Goal: Task Accomplishment & Management: Complete application form

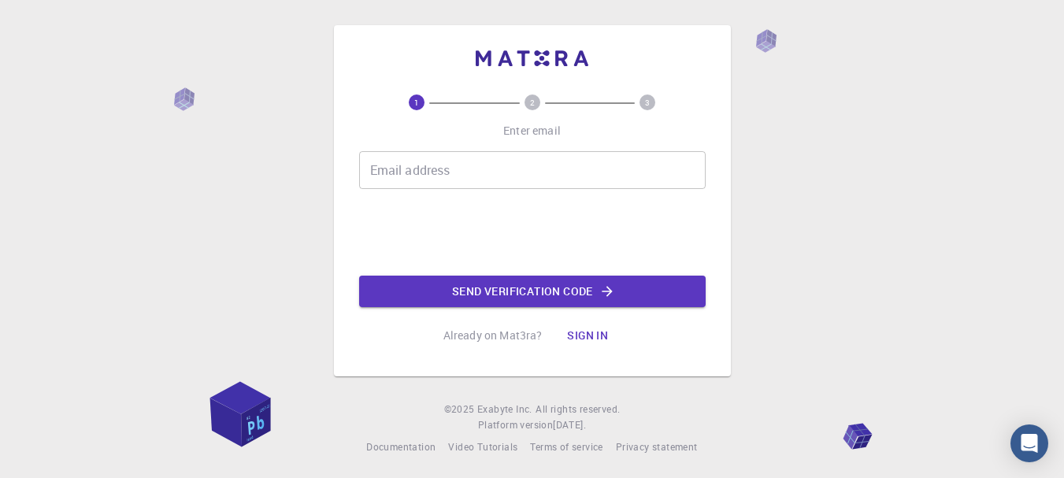
click at [440, 174] on input "Email address" at bounding box center [532, 170] width 347 height 38
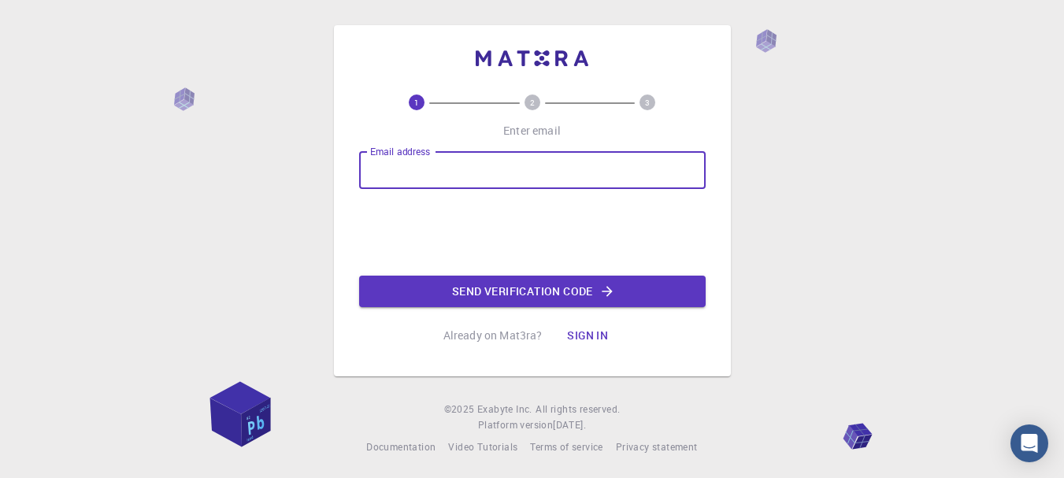
type input "[EMAIL_ADDRESS][DOMAIN_NAME]"
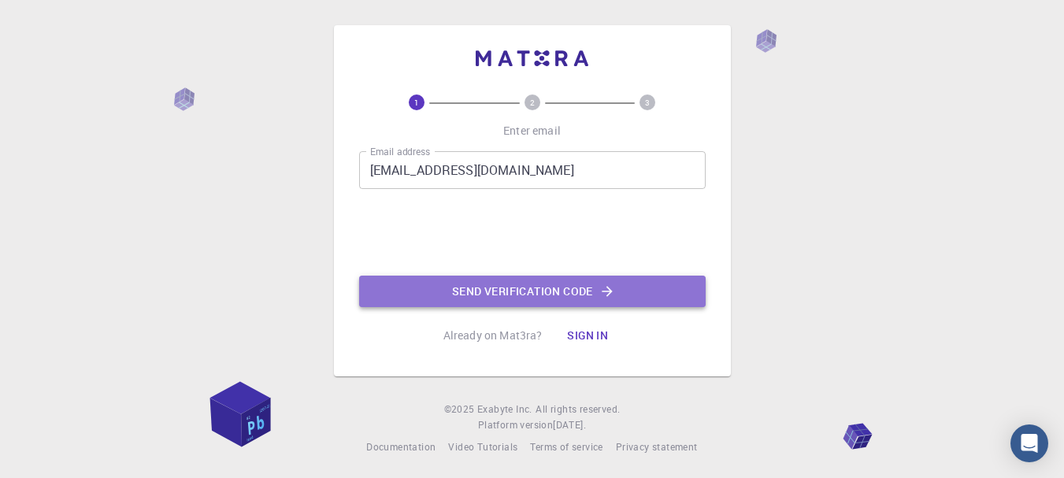
click at [499, 292] on button "Send verification code" at bounding box center [532, 292] width 347 height 32
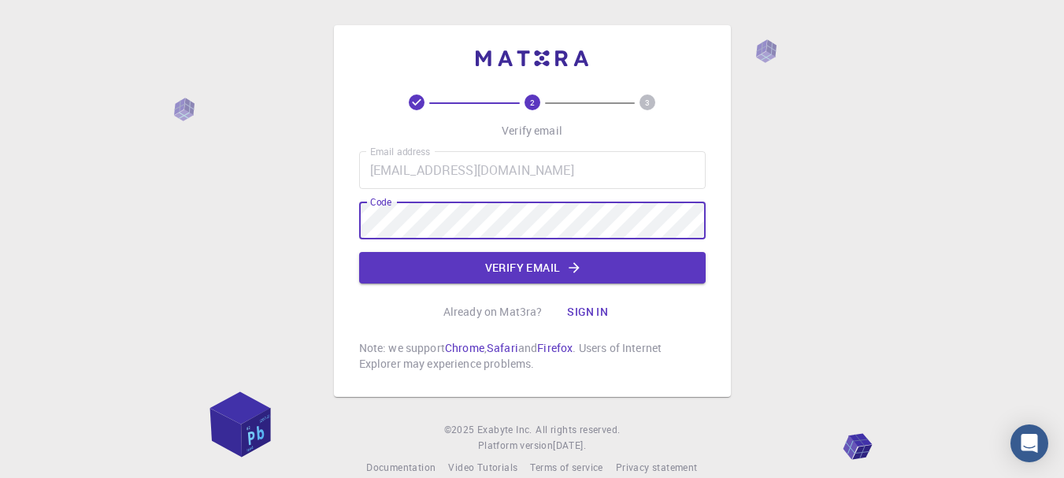
click at [493, 269] on button "Verify email" at bounding box center [532, 268] width 347 height 32
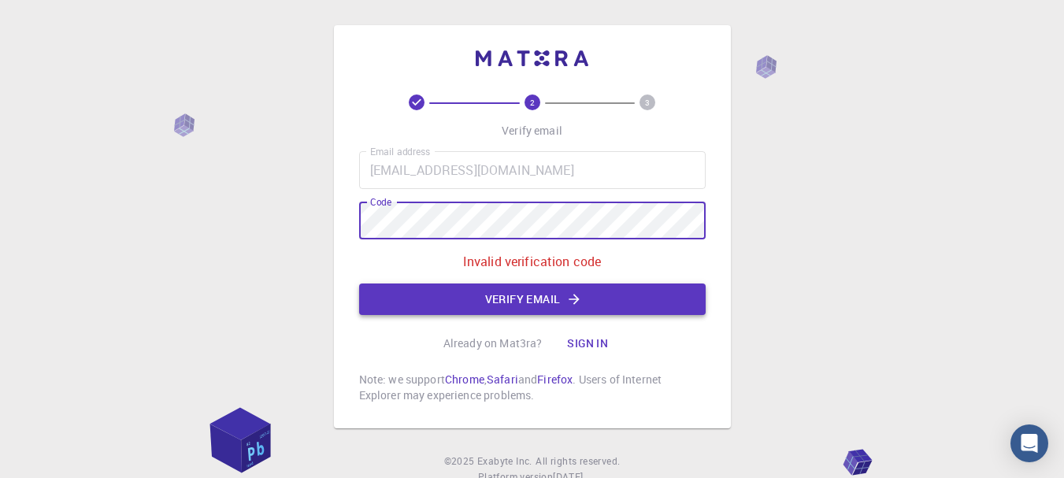
click at [582, 308] on button "Verify email" at bounding box center [532, 300] width 347 height 32
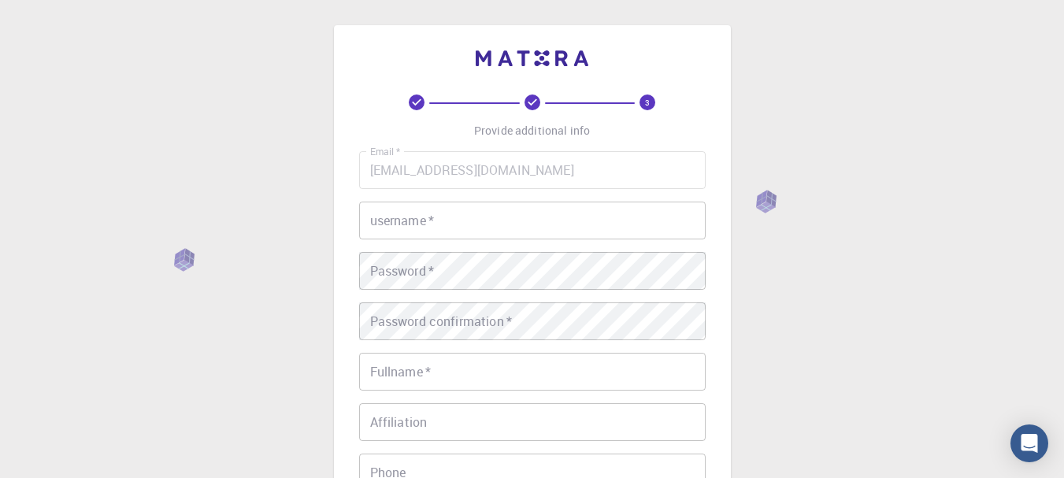
click at [460, 208] on input "username   *" at bounding box center [532, 221] width 347 height 38
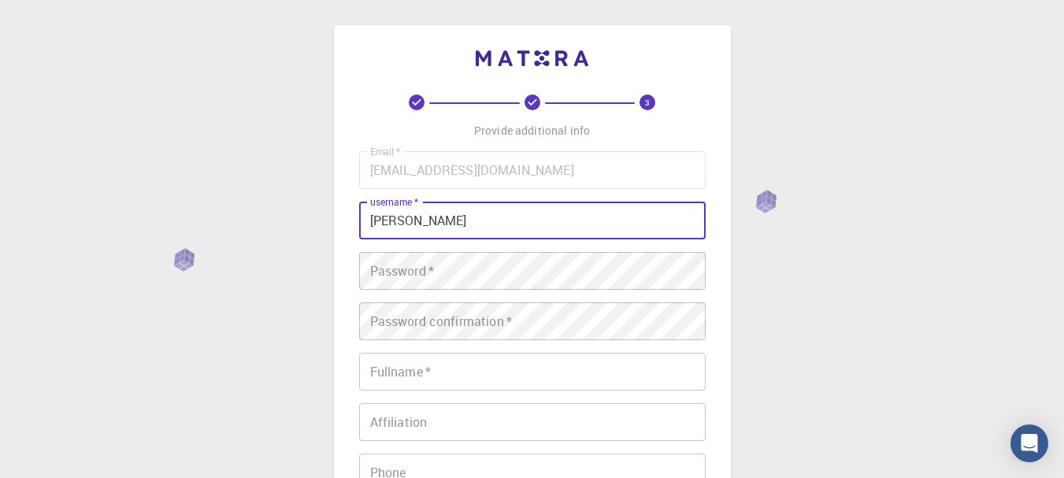
type input "[PERSON_NAME]"
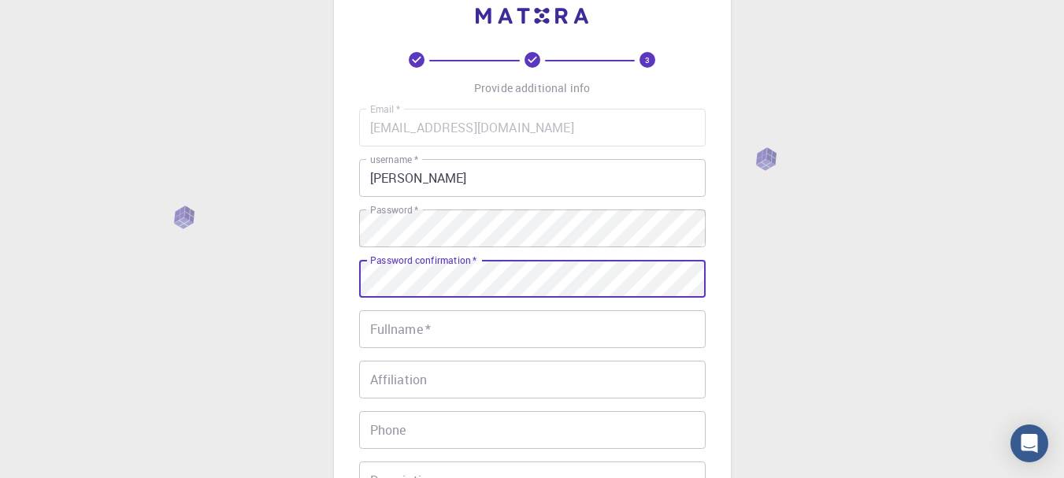
scroll to position [158, 0]
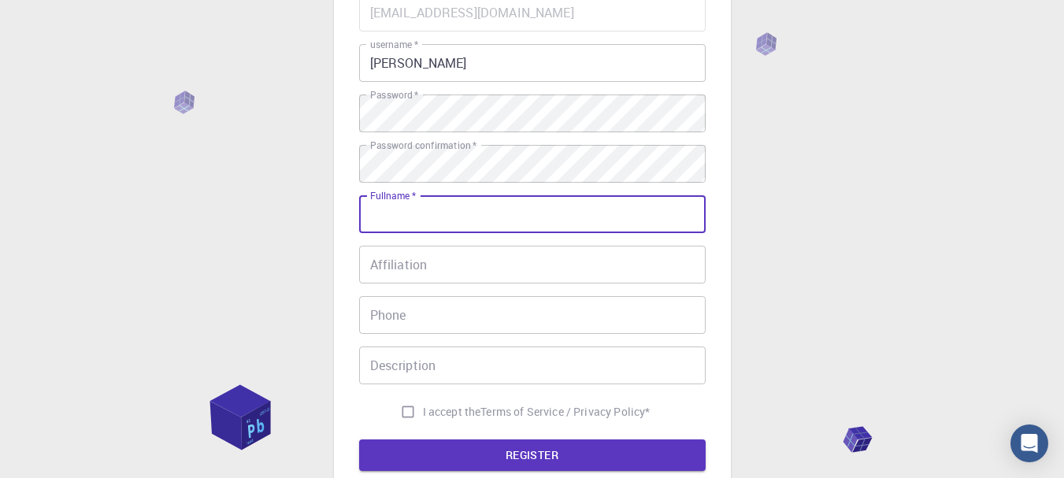
click at [393, 218] on input "Fullname   *" at bounding box center [532, 214] width 347 height 38
type input "[PERSON_NAME]"
click at [393, 270] on input "Affiliation" at bounding box center [532, 265] width 347 height 38
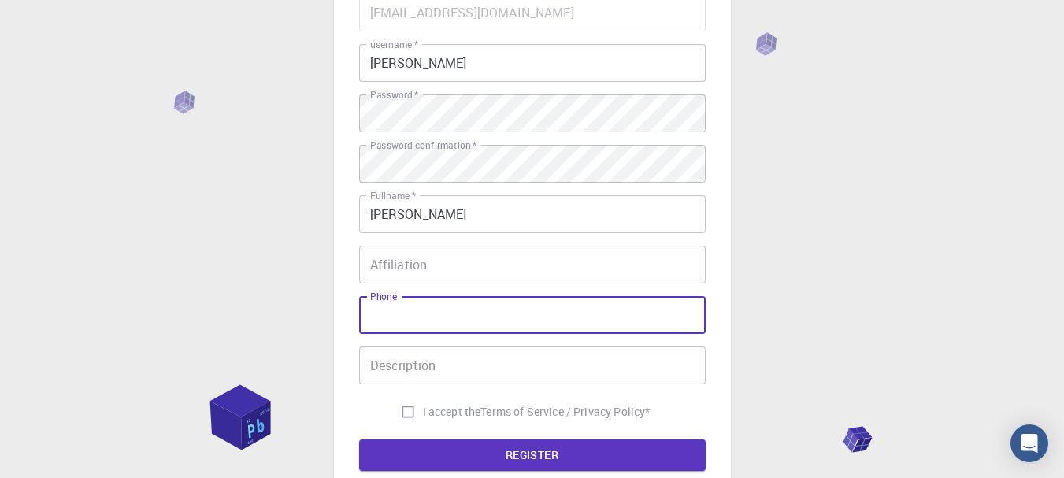
click at [438, 299] on input "Phone" at bounding box center [532, 315] width 347 height 38
type input "922447948"
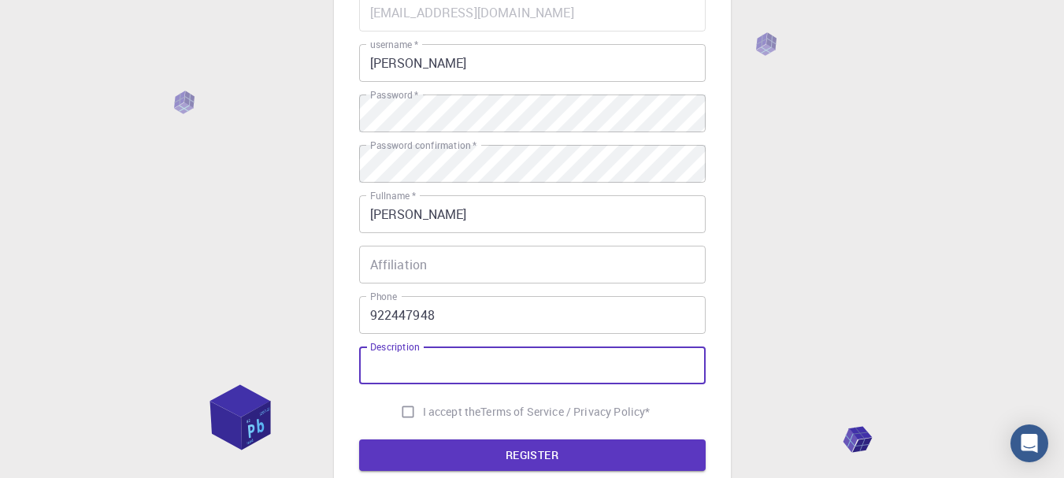
click at [499, 367] on input "Description" at bounding box center [532, 366] width 347 height 38
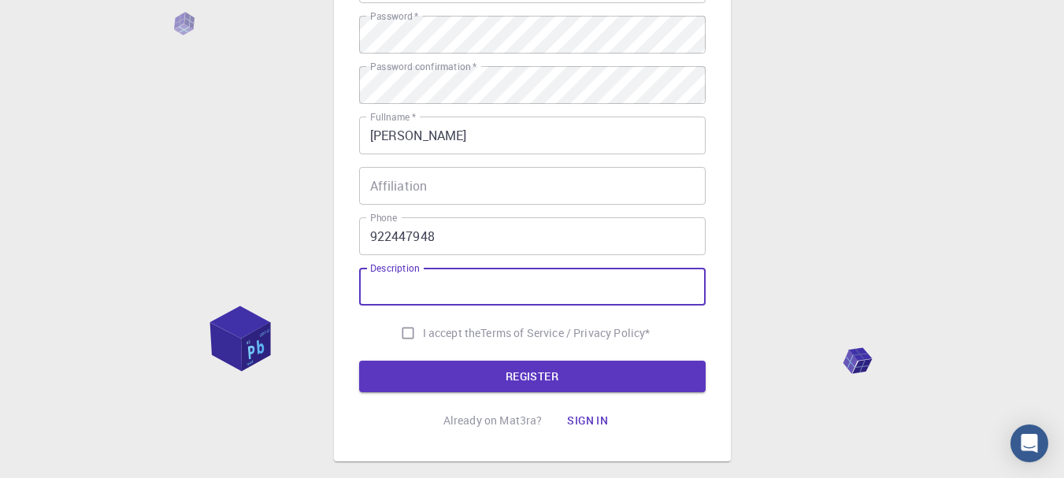
click at [402, 329] on input "I accept the Terms of Service / Privacy Policy *" at bounding box center [408, 333] width 30 height 30
checkbox input "true"
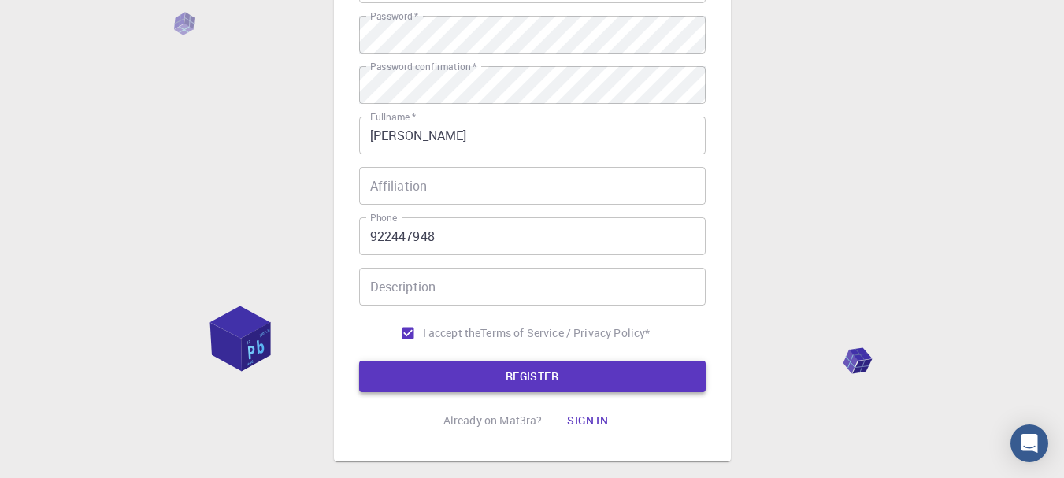
click at [454, 369] on button "REGISTER" at bounding box center [532, 377] width 347 height 32
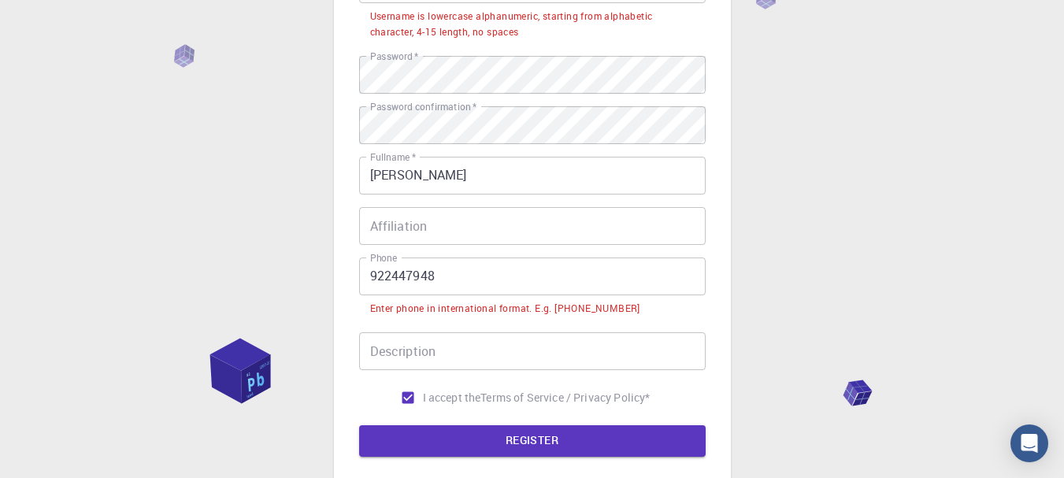
click at [372, 276] on input "922447948" at bounding box center [532, 277] width 347 height 38
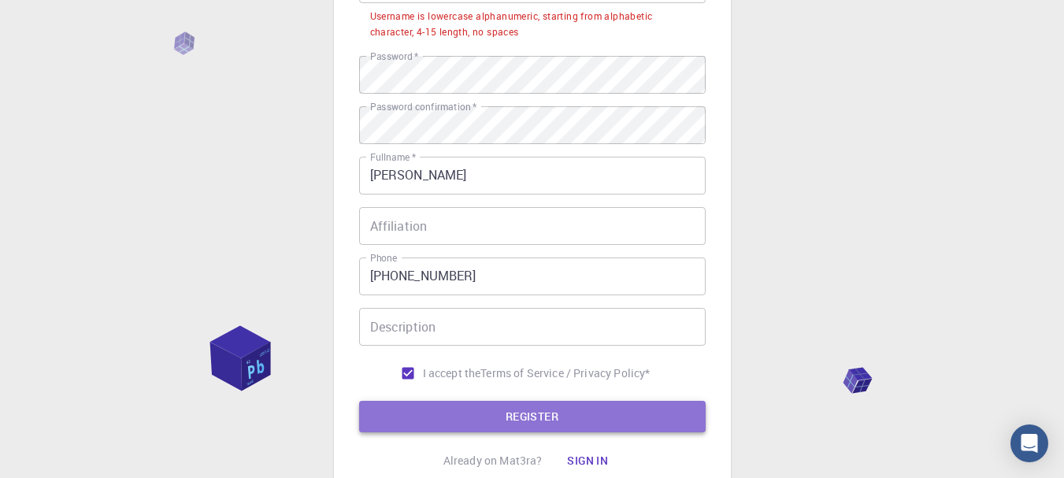
click at [623, 420] on button "REGISTER" at bounding box center [532, 417] width 347 height 32
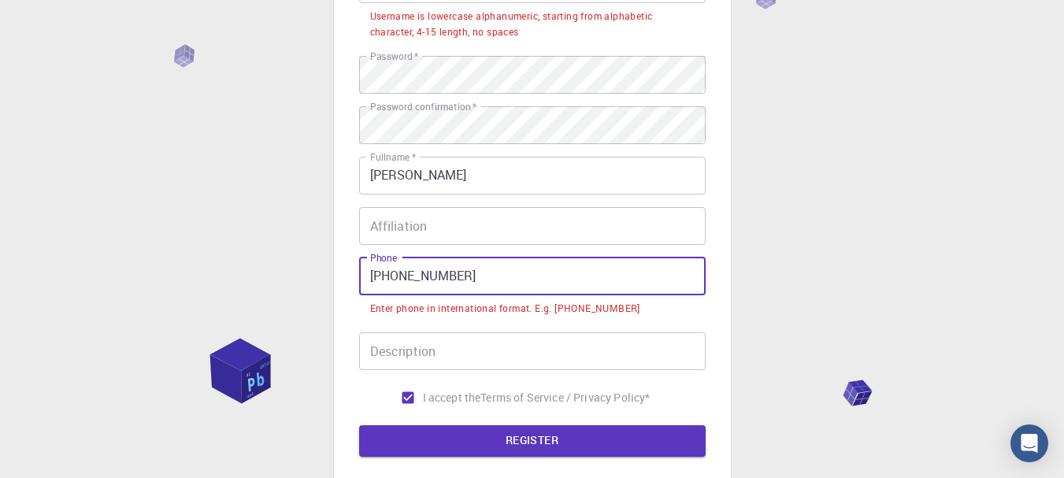
click at [411, 270] on input "+51 922447948" at bounding box center [532, 277] width 347 height 38
click at [418, 277] on input "+51 922447948" at bounding box center [532, 277] width 347 height 38
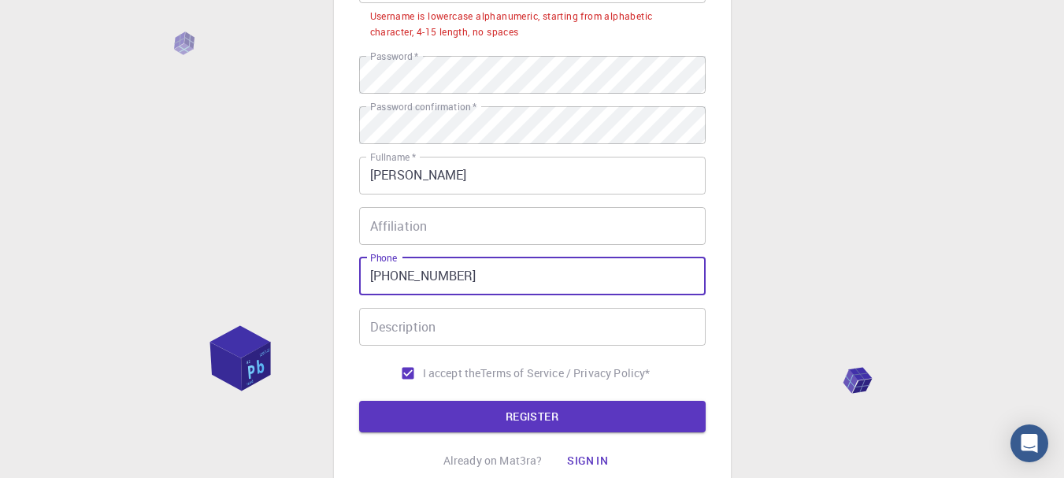
click at [440, 278] on input "+51 922 447948" at bounding box center [532, 277] width 347 height 38
type input "+51 922 447 948"
click at [470, 398] on form "Email   * brandolltauro@gmail.com Email   * username   * Michael username   * U…" at bounding box center [532, 173] width 347 height 517
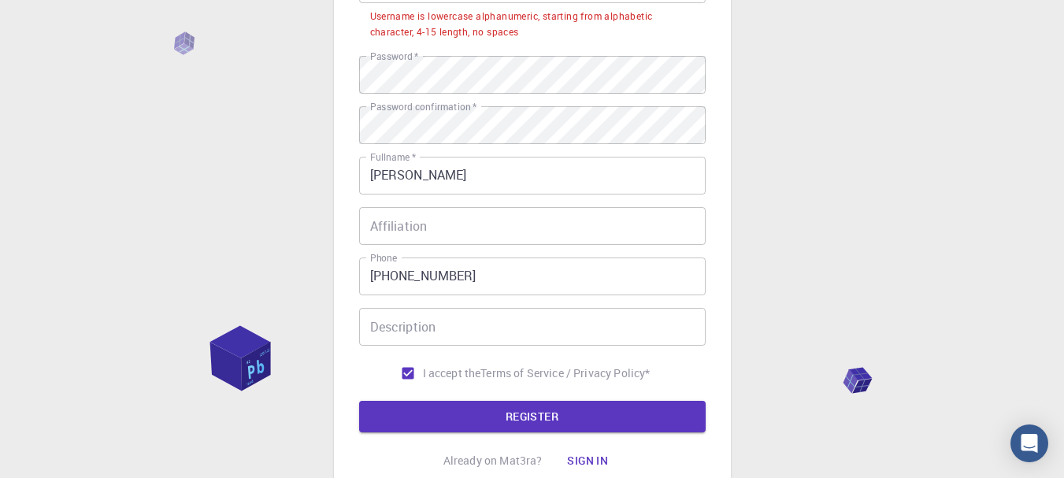
click at [478, 412] on button "REGISTER" at bounding box center [532, 417] width 347 height 32
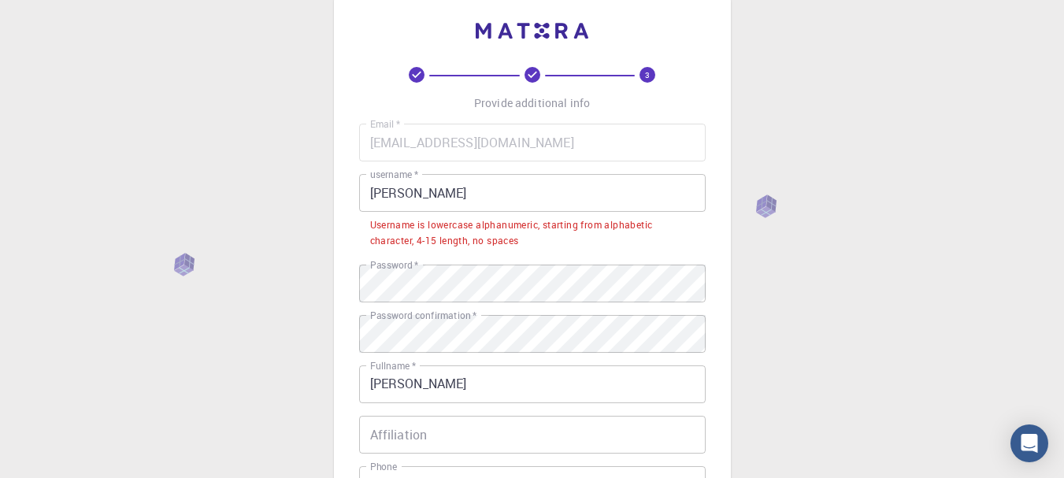
scroll to position [0, 0]
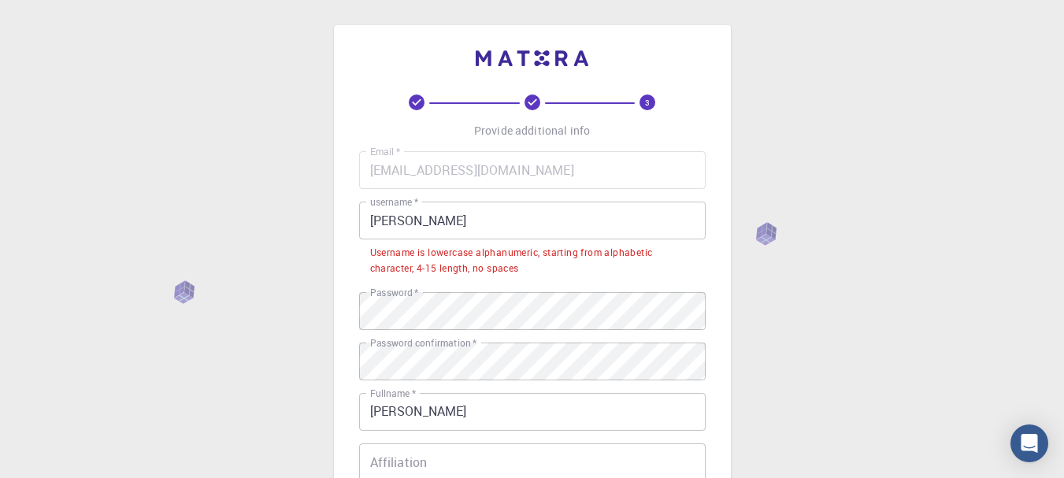
click at [481, 220] on input "Michael" at bounding box center [532, 221] width 347 height 38
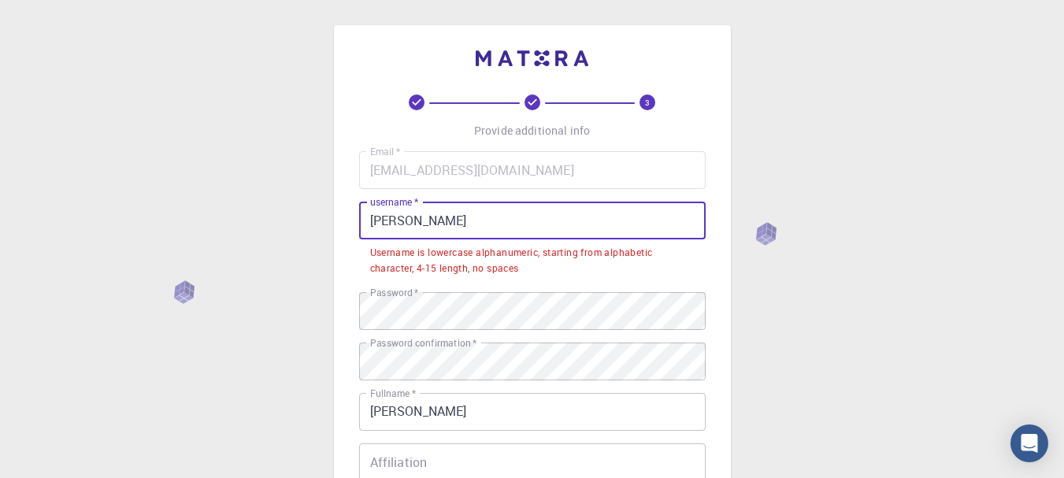
drag, startPoint x: 481, startPoint y: 220, endPoint x: 359, endPoint y: 225, distance: 122.2
click at [360, 226] on input "Michael" at bounding box center [532, 221] width 347 height 38
type input "S"
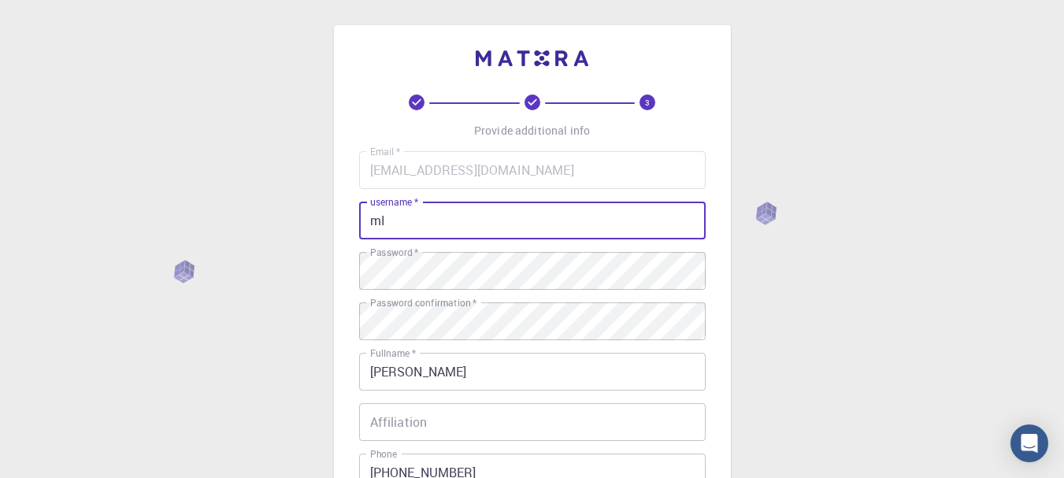
type input "m"
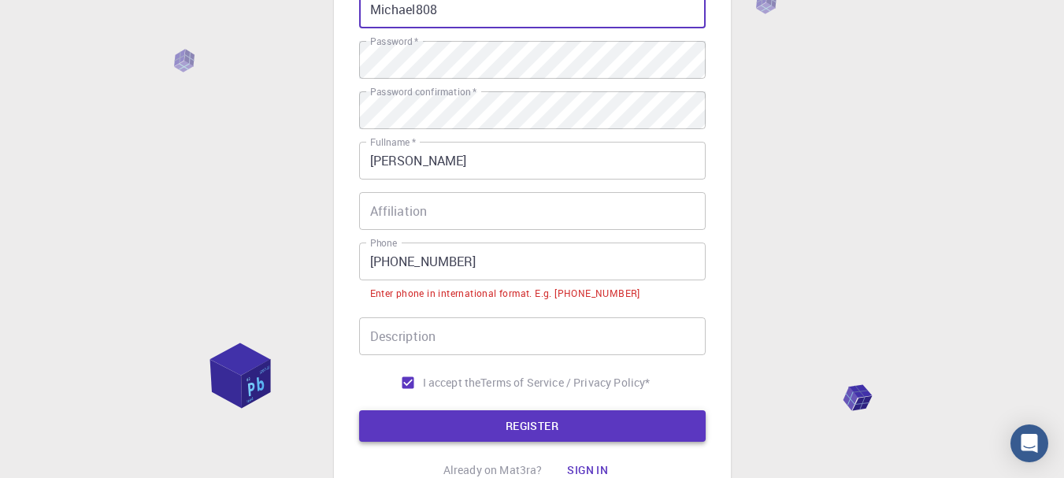
scroll to position [236, 0]
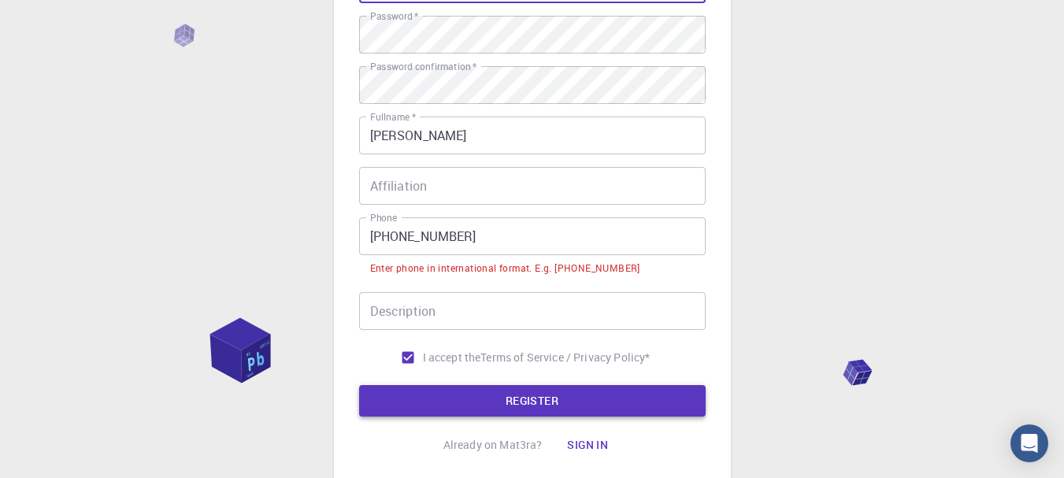
click at [443, 384] on form "Email   * brandolltauro@gmail.com Email   * username   * Michael808 username   …" at bounding box center [532, 166] width 347 height 502
click at [448, 409] on button "REGISTER" at bounding box center [532, 401] width 347 height 32
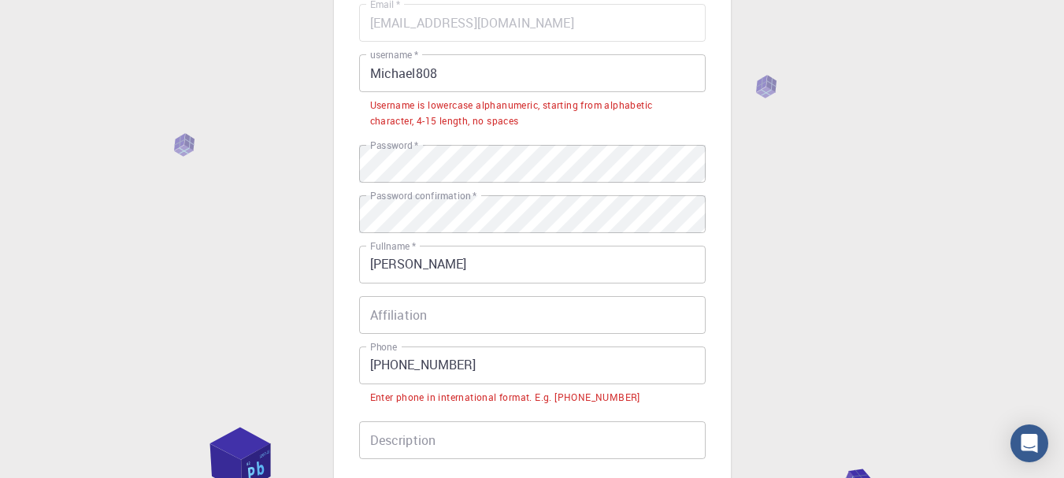
scroll to position [79, 0]
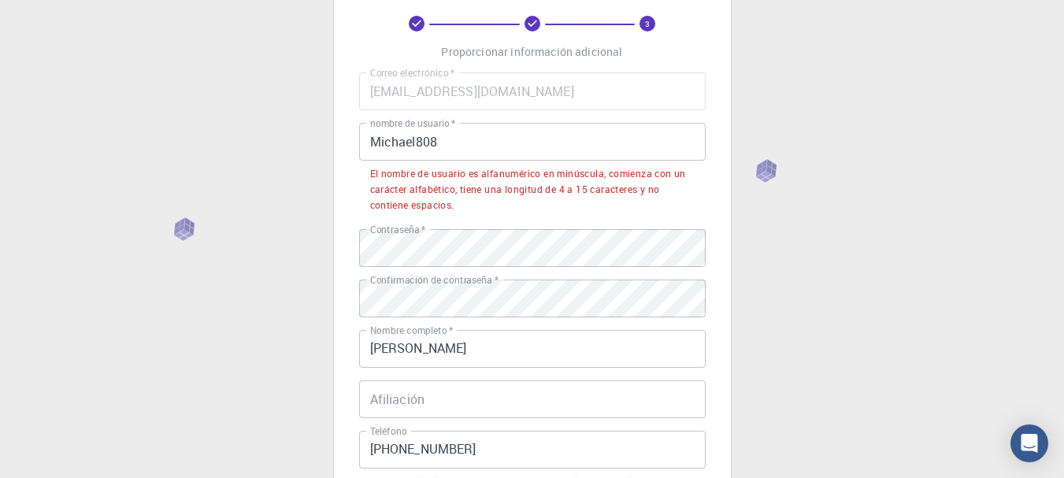
click at [564, 143] on input "Michael808" at bounding box center [532, 142] width 347 height 38
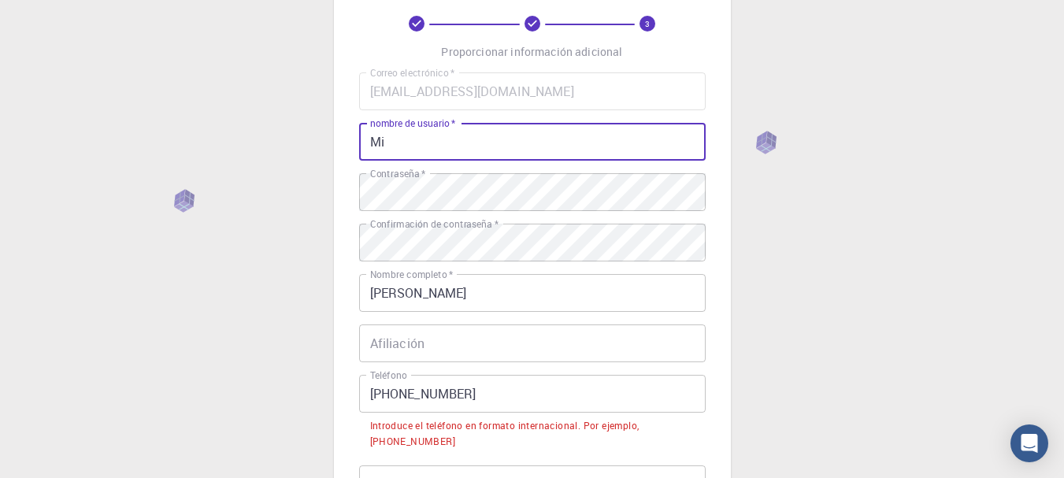
type input "M"
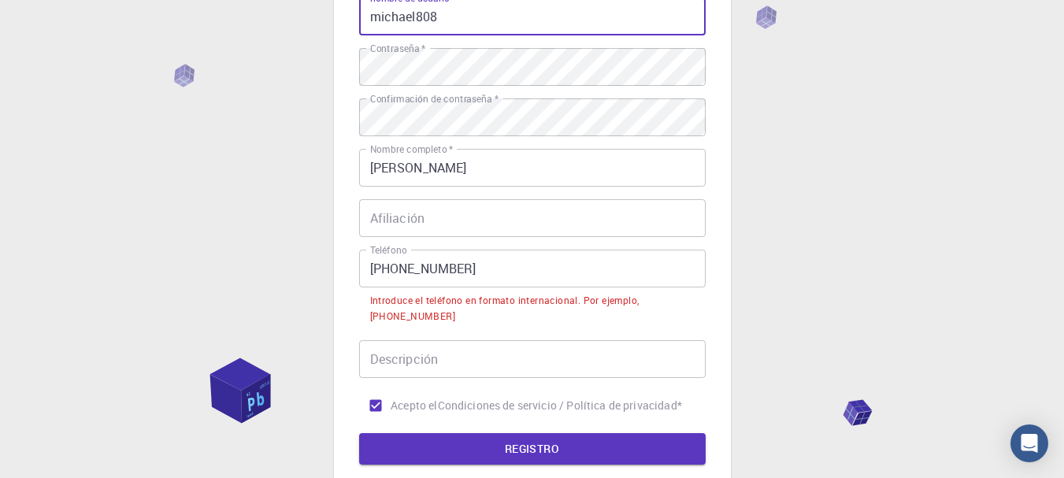
scroll to position [315, 0]
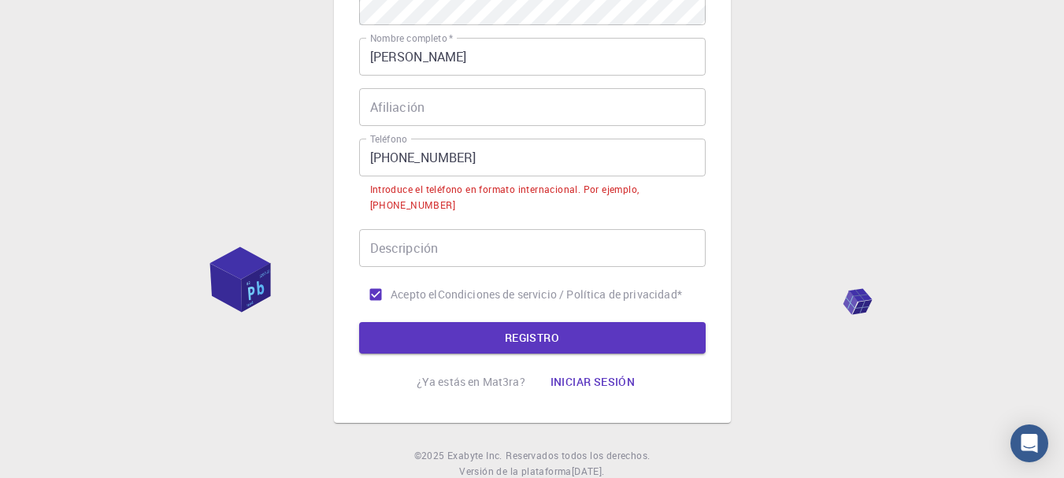
type input "michael808"
click at [472, 320] on form "Correo electrónico   * brandolltauro@gmail.com Correo electrónico   * nombre de…" at bounding box center [532, 94] width 347 height 517
click at [478, 332] on button "REGISTRO" at bounding box center [532, 338] width 347 height 32
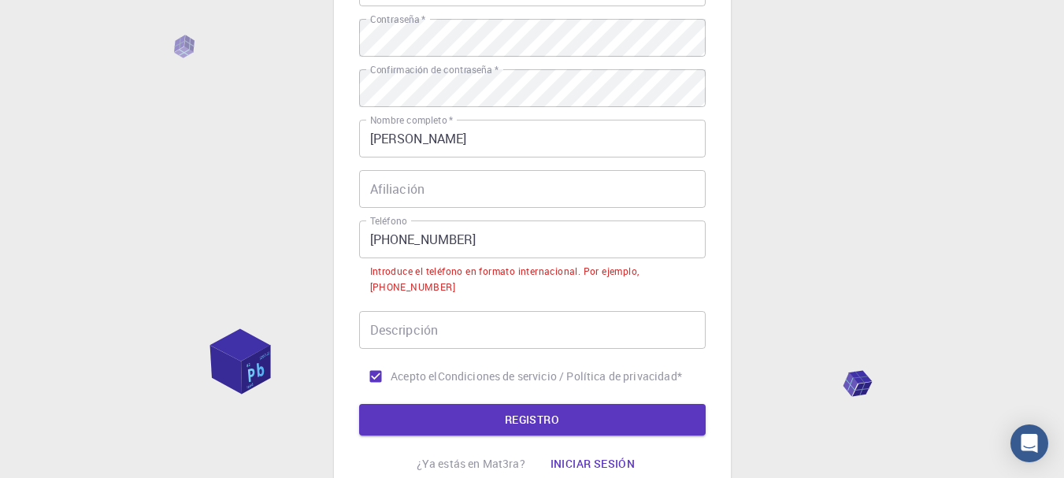
scroll to position [236, 0]
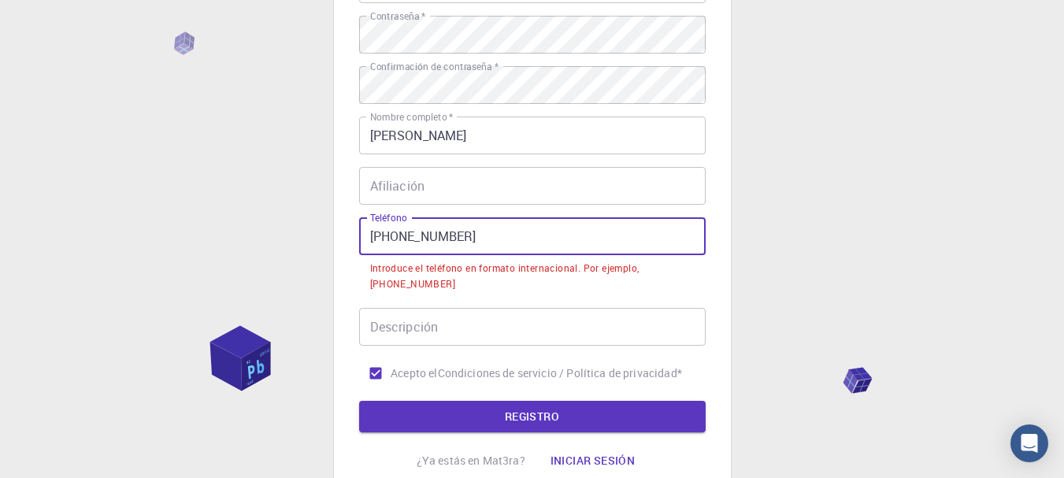
click at [393, 247] on input "+51 922 447 948" at bounding box center [532, 236] width 347 height 38
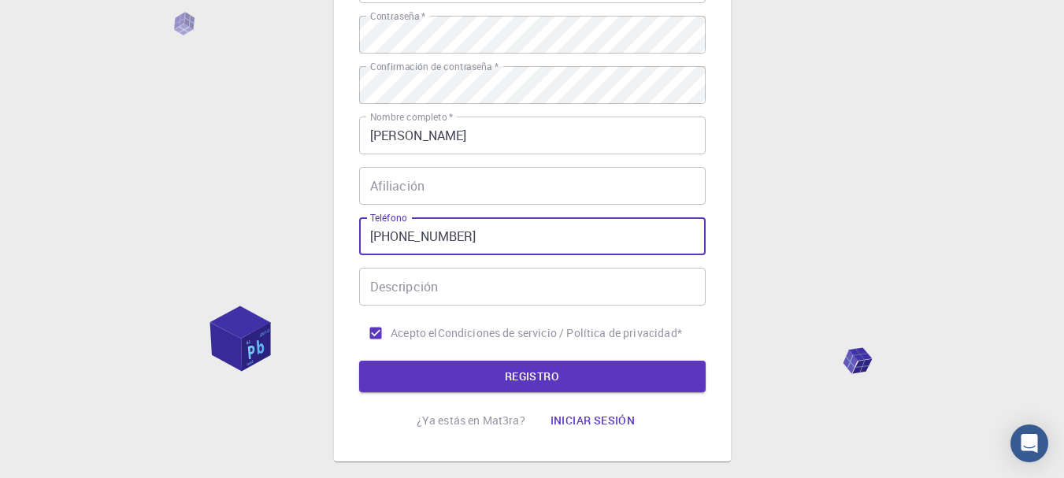
type input "+51922447948"
click at [468, 293] on input "Descripción" at bounding box center [532, 287] width 347 height 38
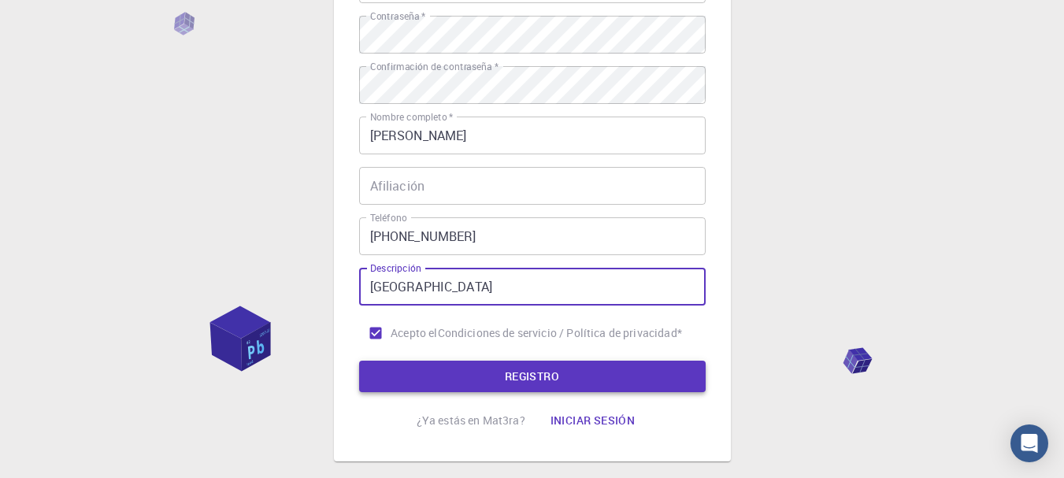
type input "peru"
click at [560, 372] on button "REGISTRO" at bounding box center [532, 377] width 347 height 32
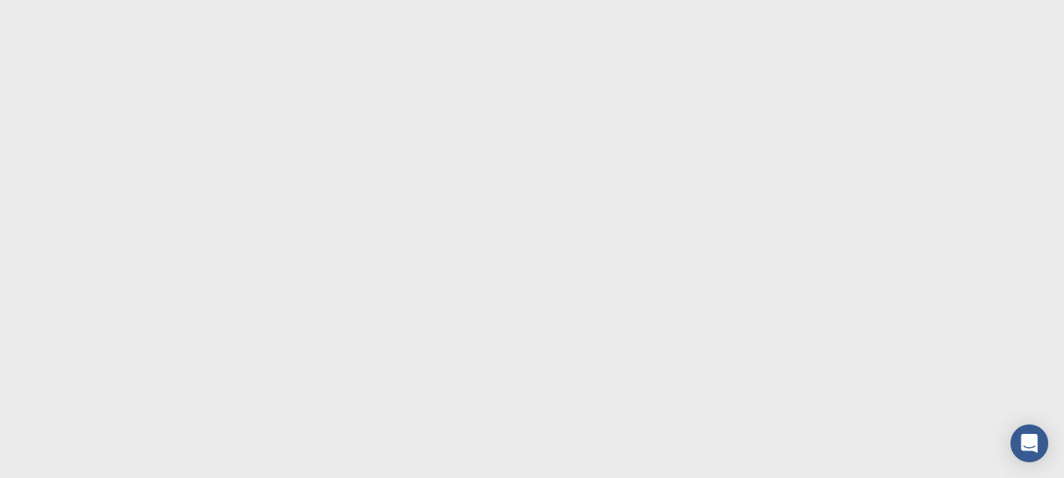
scroll to position [0, 0]
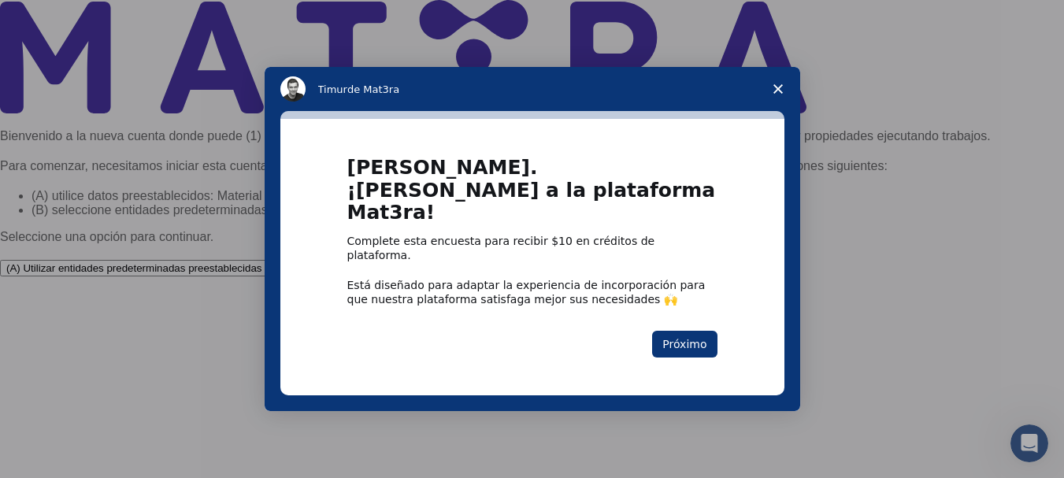
click at [777, 98] on span "Cerrar encuesta" at bounding box center [778, 89] width 44 height 44
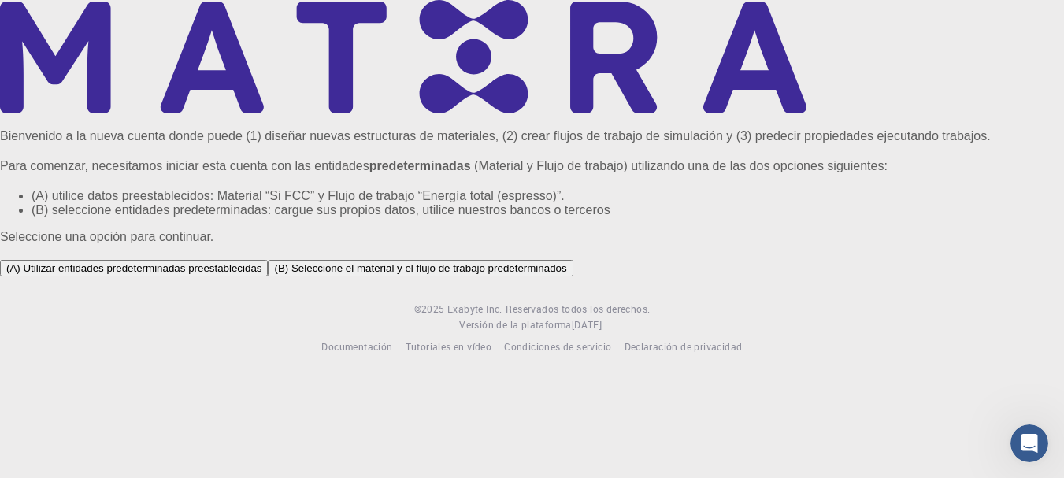
click at [261, 274] on font "(A) Utilizar entidades predeterminadas preestablecidas" at bounding box center [133, 268] width 255 height 12
